Goal: Task Accomplishment & Management: Manage account settings

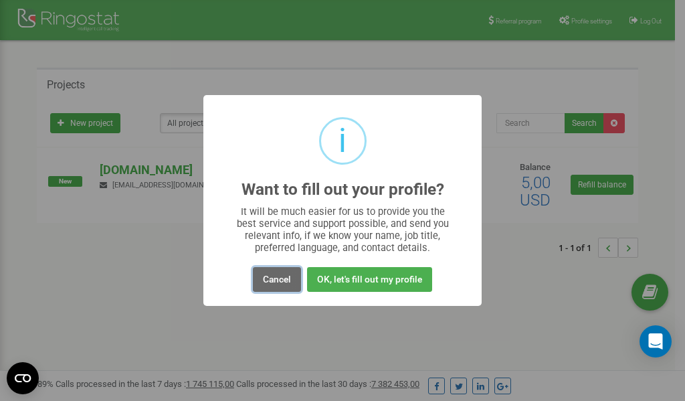
click at [273, 280] on button "Cancel" at bounding box center [277, 279] width 48 height 25
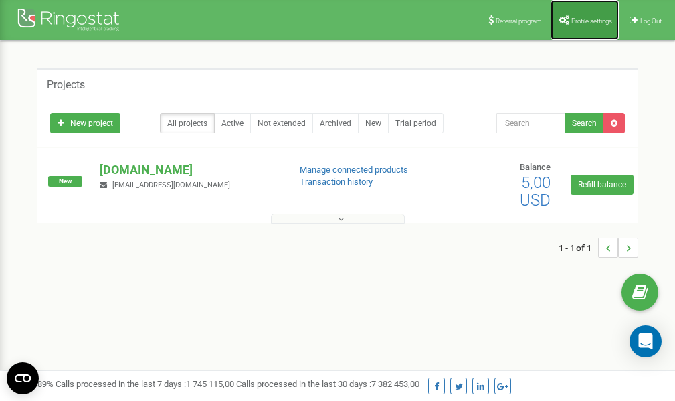
click at [589, 14] on link "Profile settings" at bounding box center [584, 20] width 68 height 40
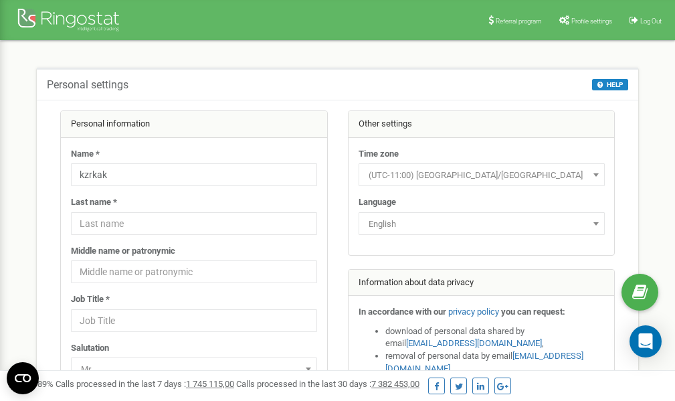
scroll to position [67, 0]
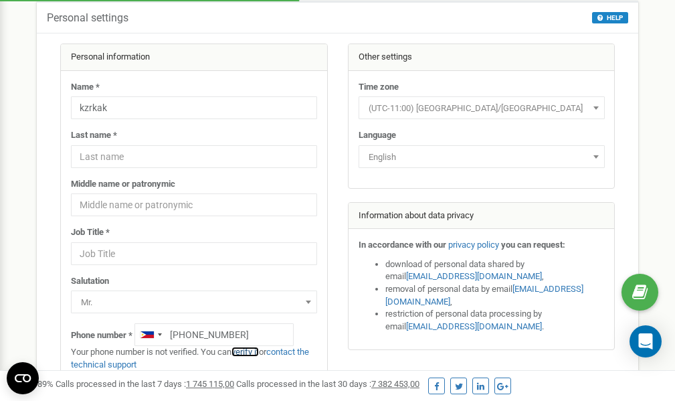
click at [257, 351] on link "verify it" at bounding box center [244, 351] width 27 height 10
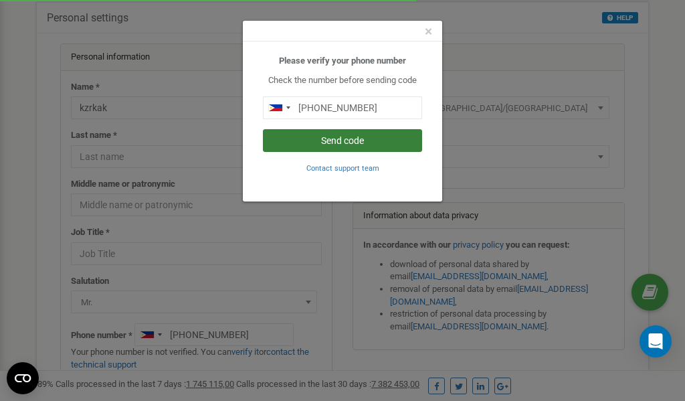
click at [332, 141] on button "Send code" at bounding box center [342, 140] width 159 height 23
